Goal: Transaction & Acquisition: Book appointment/travel/reservation

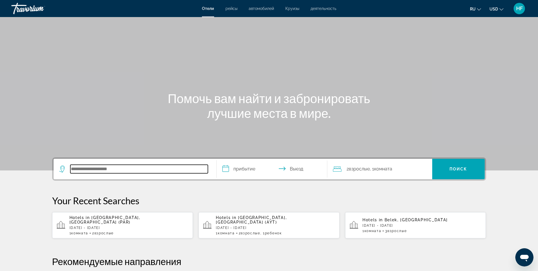
click at [92, 168] on input "Search hotel destination" at bounding box center [139, 169] width 138 height 9
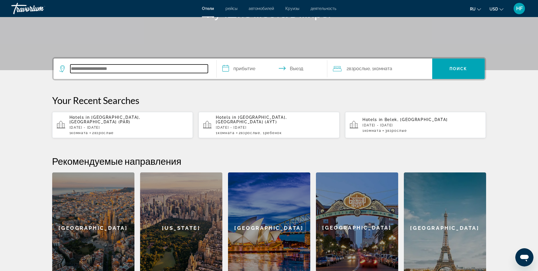
scroll to position [139, 0]
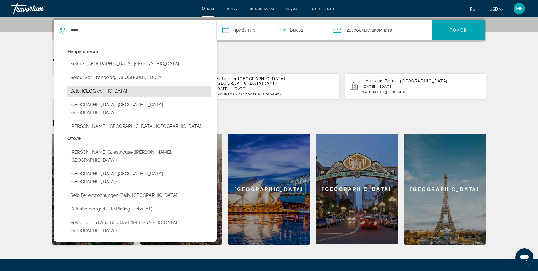
click at [100, 89] on button "Selb, [GEOGRAPHIC_DATA]" at bounding box center [140, 91] width 144 height 11
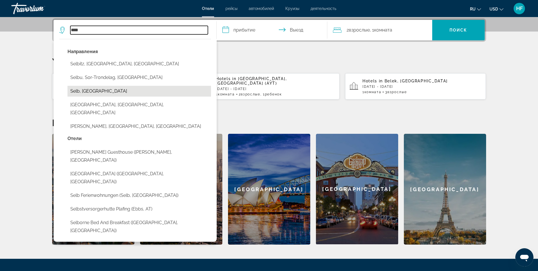
type input "**********"
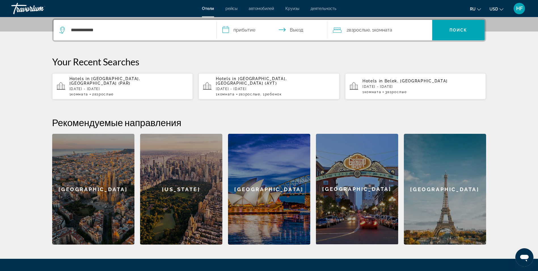
click at [253, 31] on input "**********" at bounding box center [273, 31] width 113 height 22
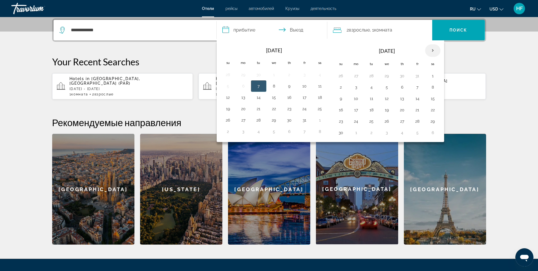
click at [433, 50] on th "Next month" at bounding box center [432, 50] width 15 height 12
click at [402, 77] on button "4" at bounding box center [402, 76] width 9 height 8
click at [435, 77] on button "6" at bounding box center [432, 76] width 9 height 8
type input "**********"
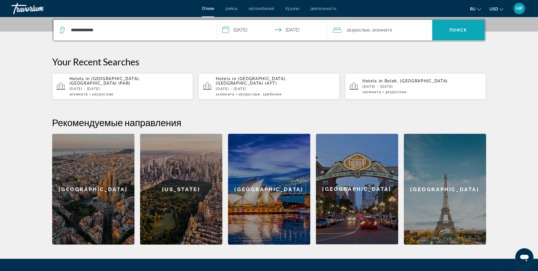
click at [463, 28] on span "Поиск" at bounding box center [459, 30] width 18 height 5
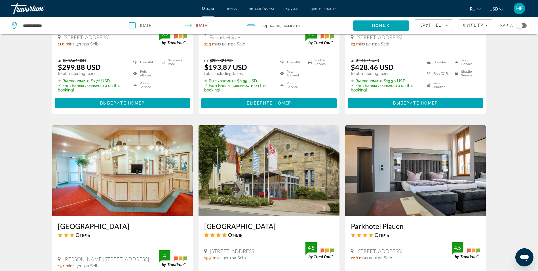
scroll to position [284, 0]
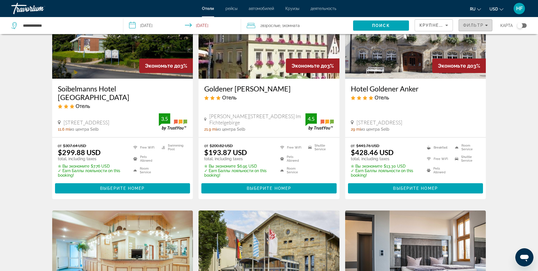
click at [472, 24] on span "Фильтр" at bounding box center [473, 25] width 20 height 5
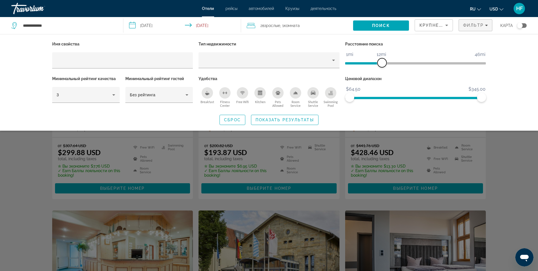
drag, startPoint x: 435, startPoint y: 61, endPoint x: 381, endPoint y: 66, distance: 54.4
click at [381, 66] on span "ngx-slider" at bounding box center [382, 62] width 9 height 9
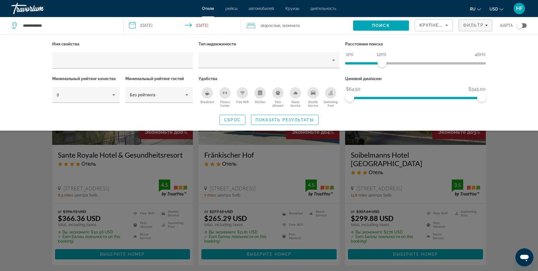
click at [494, 175] on div "Search widget" at bounding box center [269, 178] width 538 height 186
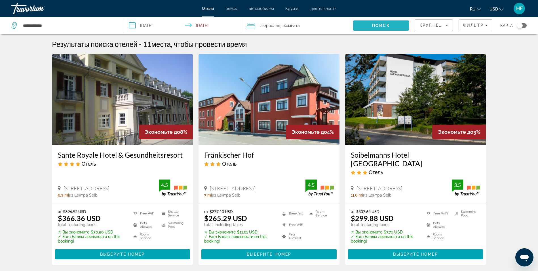
click at [386, 26] on span "Поиск" at bounding box center [381, 25] width 18 height 5
